Goal: Navigation & Orientation: Find specific page/section

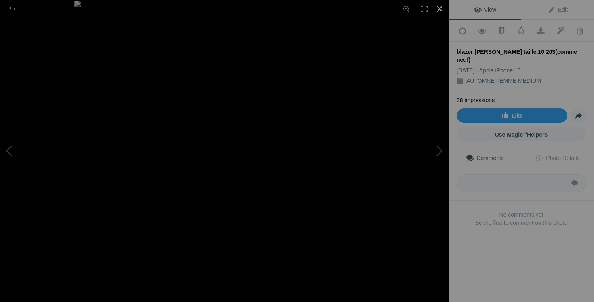
scroll to position [1057, 0]
click at [439, 8] on div at bounding box center [440, 9] width 18 height 18
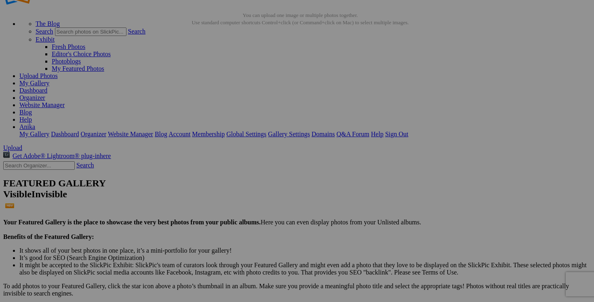
scroll to position [0, 0]
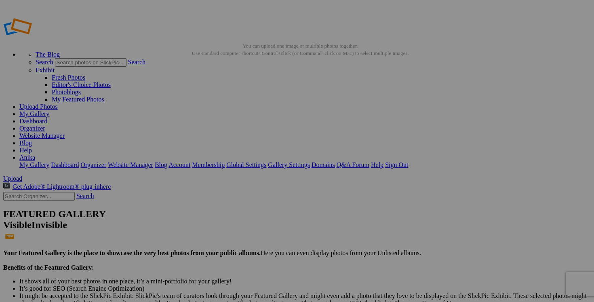
click at [47, 118] on link "Dashboard" at bounding box center [33, 121] width 28 height 7
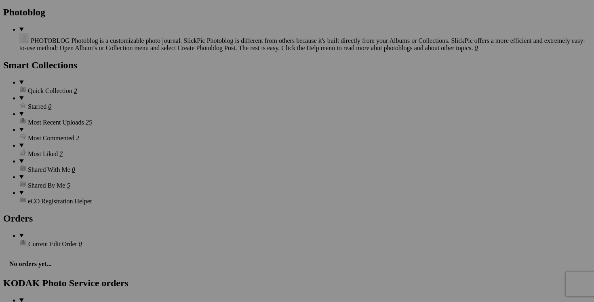
scroll to position [0, 81]
drag, startPoint x: 278, startPoint y: 232, endPoint x: 332, endPoint y: 234, distance: 53.8
drag, startPoint x: 411, startPoint y: 230, endPoint x: 480, endPoint y: 232, distance: 68.8
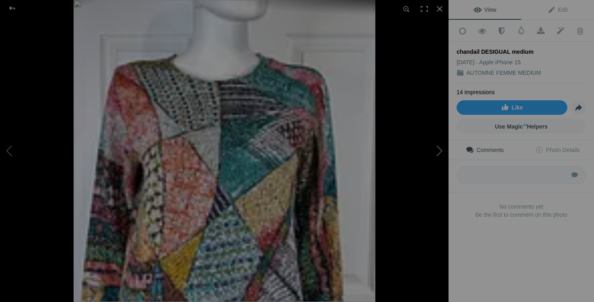
click at [430, 157] on button at bounding box center [418, 151] width 61 height 109
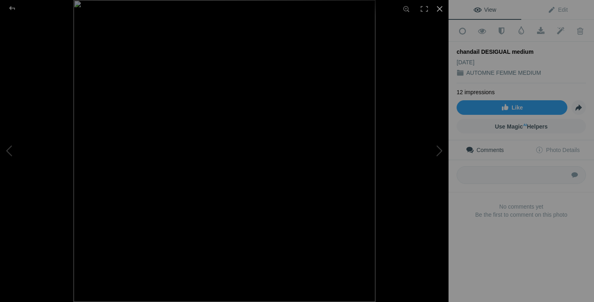
click at [441, 8] on div at bounding box center [440, 9] width 18 height 18
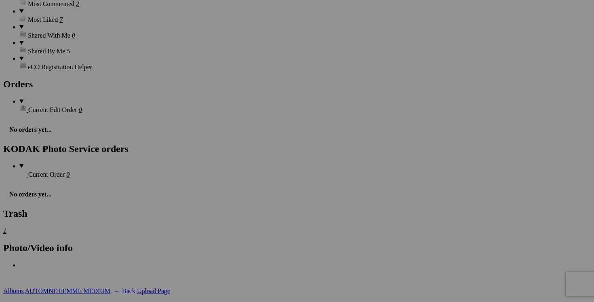
scroll to position [0, 100]
drag, startPoint x: 206, startPoint y: 199, endPoint x: 271, endPoint y: 200, distance: 64.3
drag, startPoint x: 339, startPoint y: 199, endPoint x: 402, endPoint y: 199, distance: 62.3
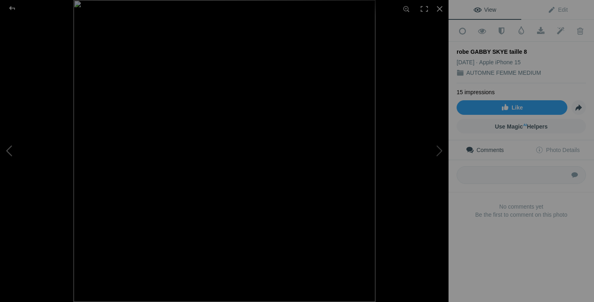
click at [17, 154] on button at bounding box center [30, 151] width 61 height 109
click at [440, 8] on div at bounding box center [440, 9] width 18 height 18
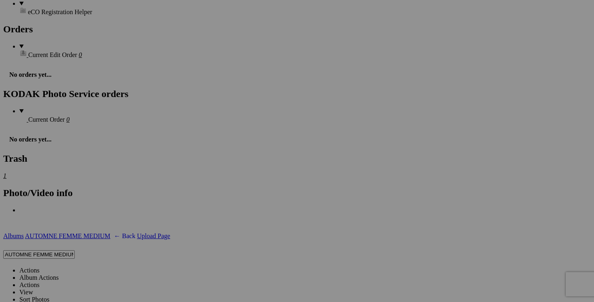
scroll to position [0, 64]
drag, startPoint x: 494, startPoint y: 145, endPoint x: 549, endPoint y: 150, distance: 55.2
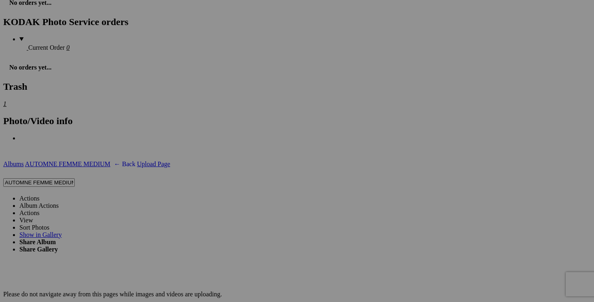
scroll to position [0, 47]
drag, startPoint x: 195, startPoint y: 175, endPoint x: 258, endPoint y: 173, distance: 62.7
drag, startPoint x: 349, startPoint y: 176, endPoint x: 384, endPoint y: 174, distance: 34.8
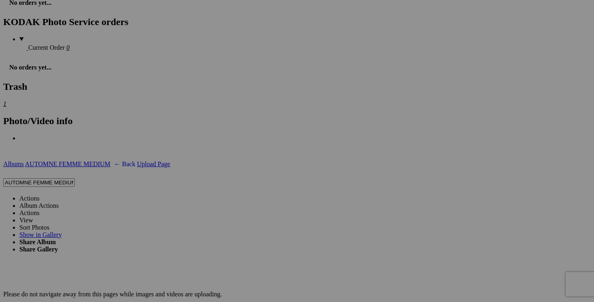
drag, startPoint x: 349, startPoint y: 176, endPoint x: 408, endPoint y: 173, distance: 59.1
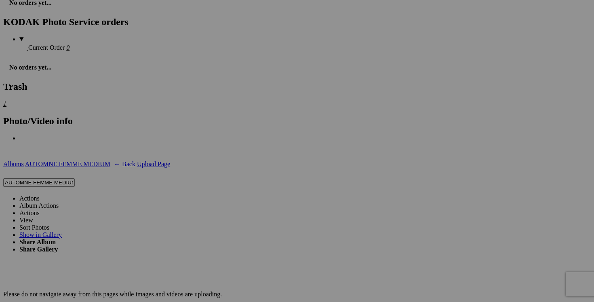
scroll to position [0, 0]
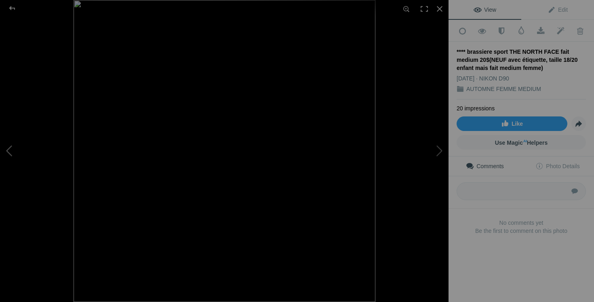
click at [11, 153] on button at bounding box center [30, 151] width 61 height 109
click at [437, 157] on button at bounding box center [418, 151] width 61 height 109
click at [441, 6] on div at bounding box center [440, 9] width 18 height 18
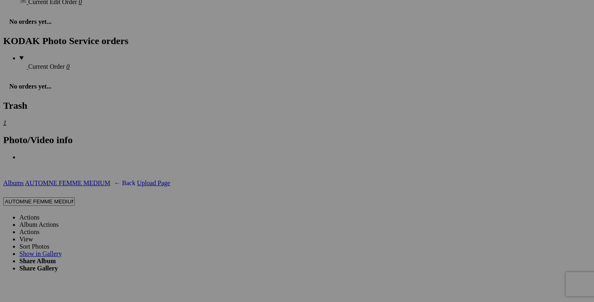
scroll to position [0, 70]
drag, startPoint x: 494, startPoint y: 189, endPoint x: 556, endPoint y: 188, distance: 62.7
drag, startPoint x: 544, startPoint y: 191, endPoint x: 474, endPoint y: 189, distance: 69.2
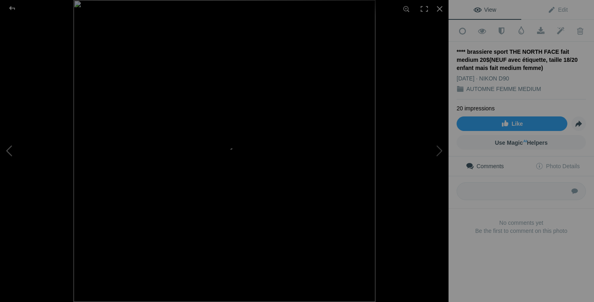
click at [13, 151] on button at bounding box center [30, 151] width 61 height 109
click at [431, 141] on button at bounding box center [418, 151] width 61 height 109
click at [427, 86] on div at bounding box center [298, 151] width 449 height 302
click at [440, 140] on button at bounding box center [418, 151] width 61 height 109
click at [15, 7] on div at bounding box center [12, 8] width 29 height 16
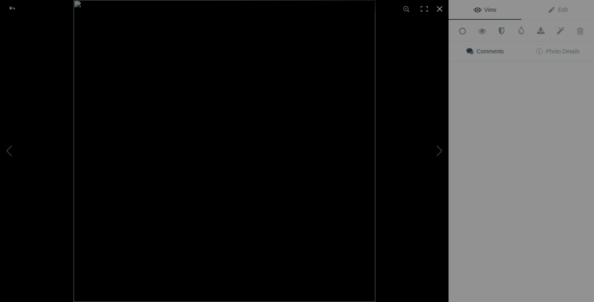
click at [442, 9] on div at bounding box center [440, 9] width 18 height 18
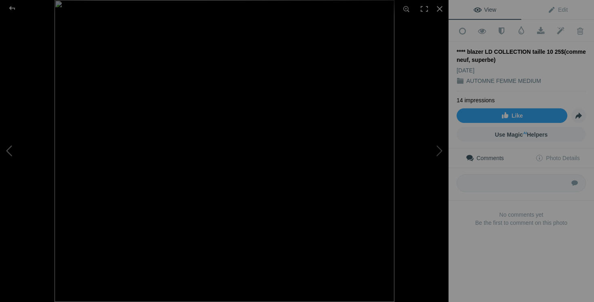
click at [10, 138] on button at bounding box center [30, 151] width 61 height 109
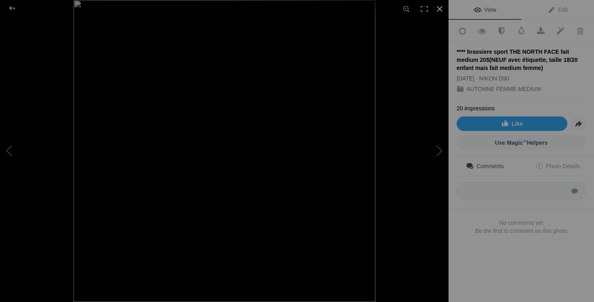
click at [445, 9] on div at bounding box center [440, 9] width 18 height 18
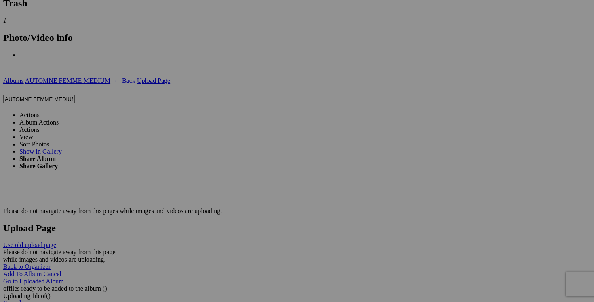
scroll to position [0, 62]
drag, startPoint x: 195, startPoint y: 195, endPoint x: 266, endPoint y: 192, distance: 70.8
drag, startPoint x: 423, startPoint y: 195, endPoint x: 473, endPoint y: 194, distance: 50.1
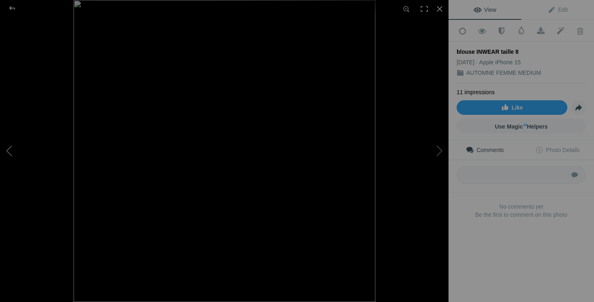
click at [13, 148] on button at bounding box center [30, 151] width 61 height 109
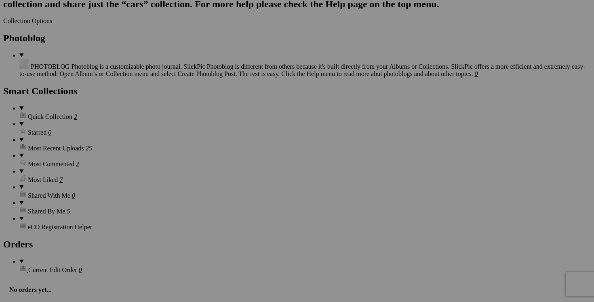
scroll to position [1062, 0]
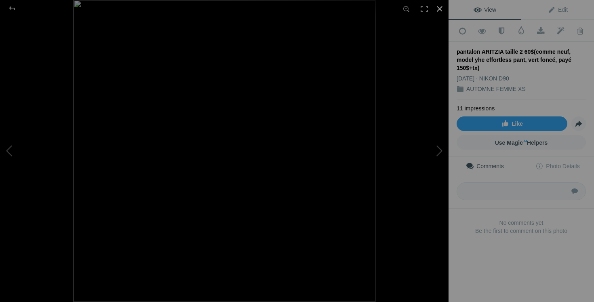
click at [442, 8] on div at bounding box center [440, 9] width 18 height 18
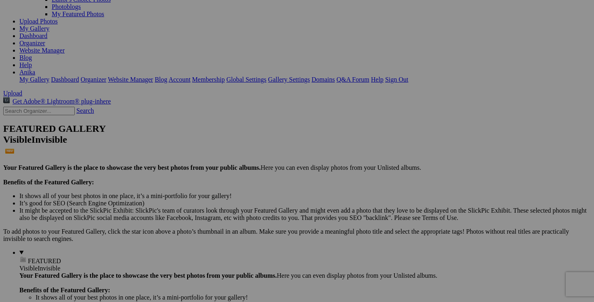
scroll to position [15, 0]
